Goal: Task Accomplishment & Management: Manage account settings

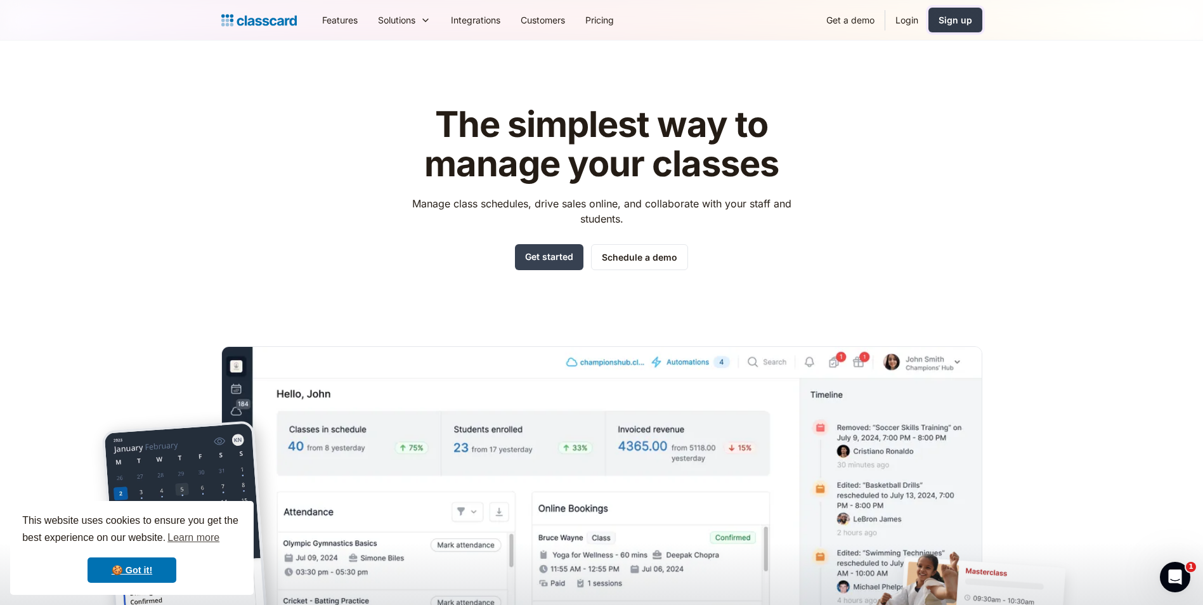
click at [958, 14] on div "Sign up" at bounding box center [955, 19] width 34 height 13
click at [926, 144] on div "The simplest way to manage your classes Manage class schedules, drive sales onl…" at bounding box center [601, 383] width 761 height 597
click at [909, 16] on link "Login" at bounding box center [906, 20] width 43 height 29
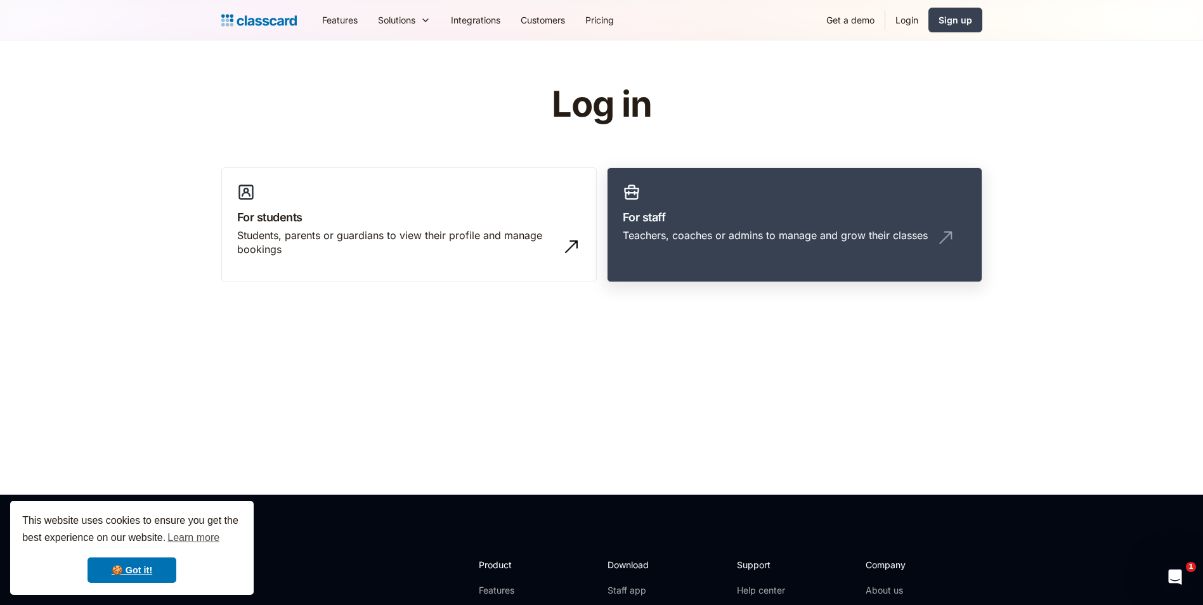
click at [658, 213] on h3 "For staff" at bounding box center [795, 217] width 344 height 17
